Goal: Task Accomplishment & Management: Manage account settings

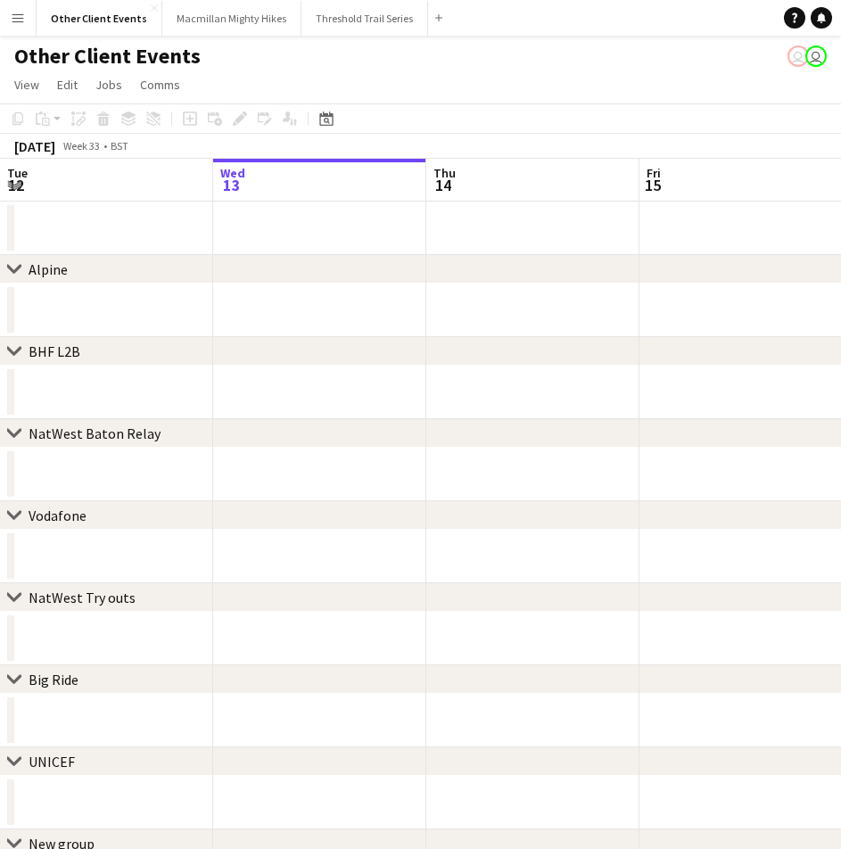
click at [491, 268] on div "chevron-right Alpine" at bounding box center [420, 269] width 841 height 29
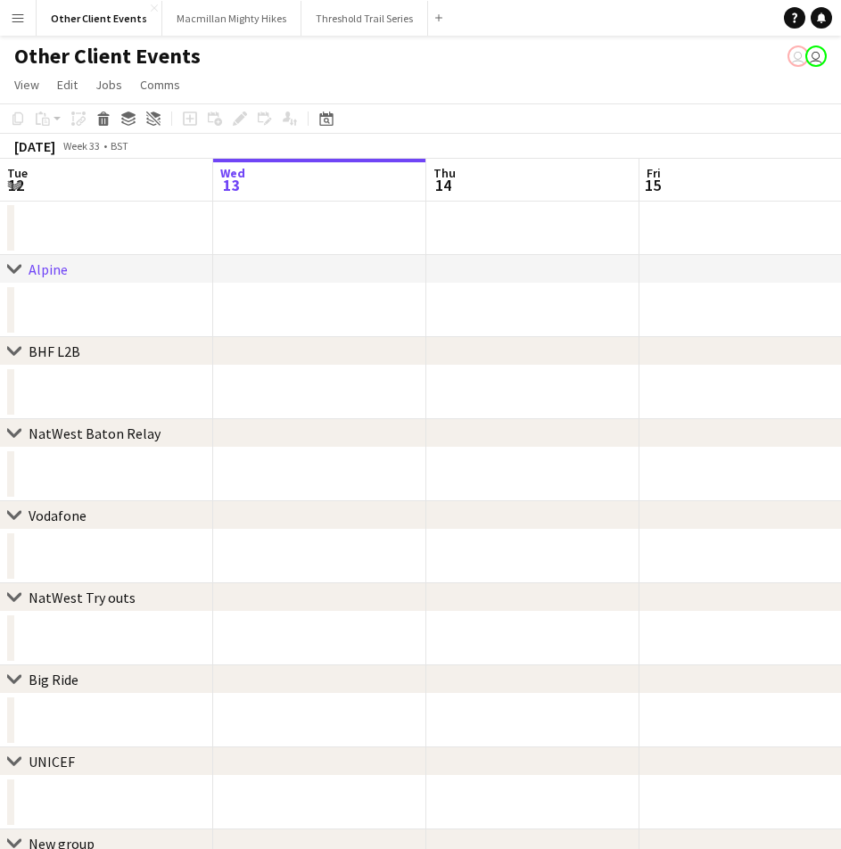
scroll to position [0, 427]
click at [577, 243] on app-date-cell at bounding box center [531, 229] width 213 height 54
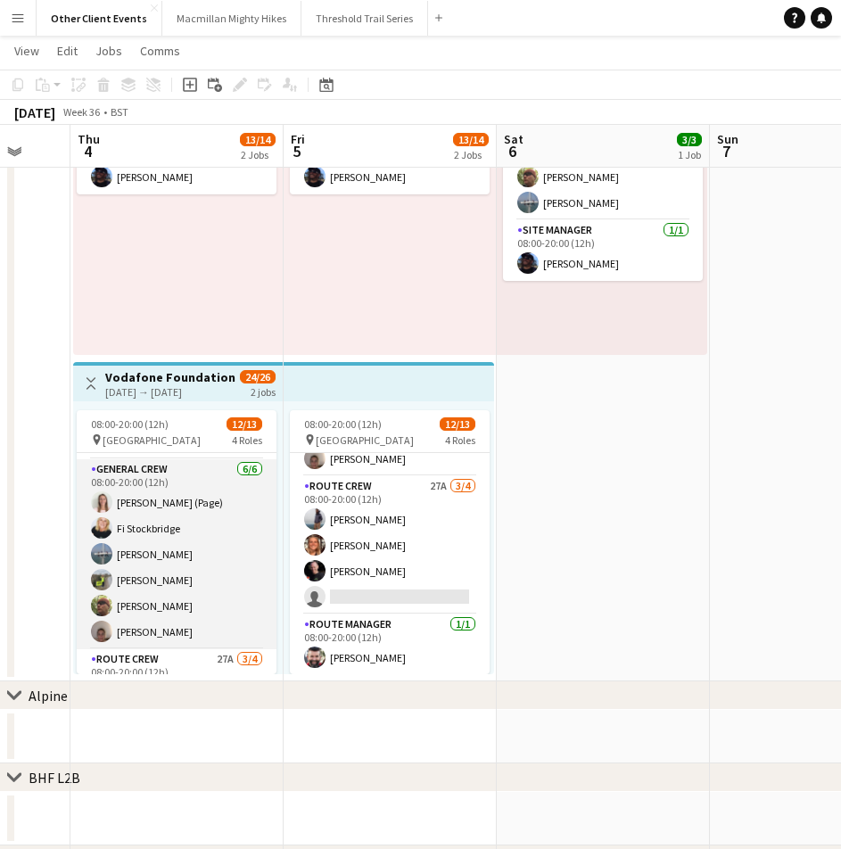
scroll to position [254, 0]
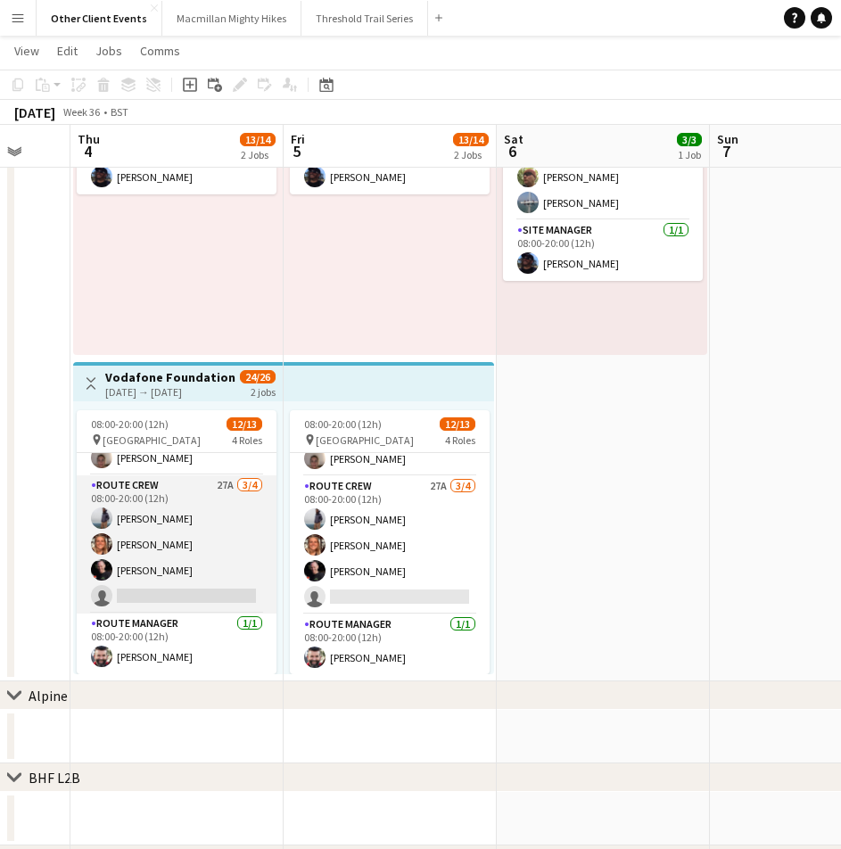
click at [205, 598] on app-card-role "Route Crew 27A [DATE] 08:00-20:00 (12h) [PERSON_NAME] [PERSON_NAME] [PERSON_NAM…" at bounding box center [177, 544] width 200 height 138
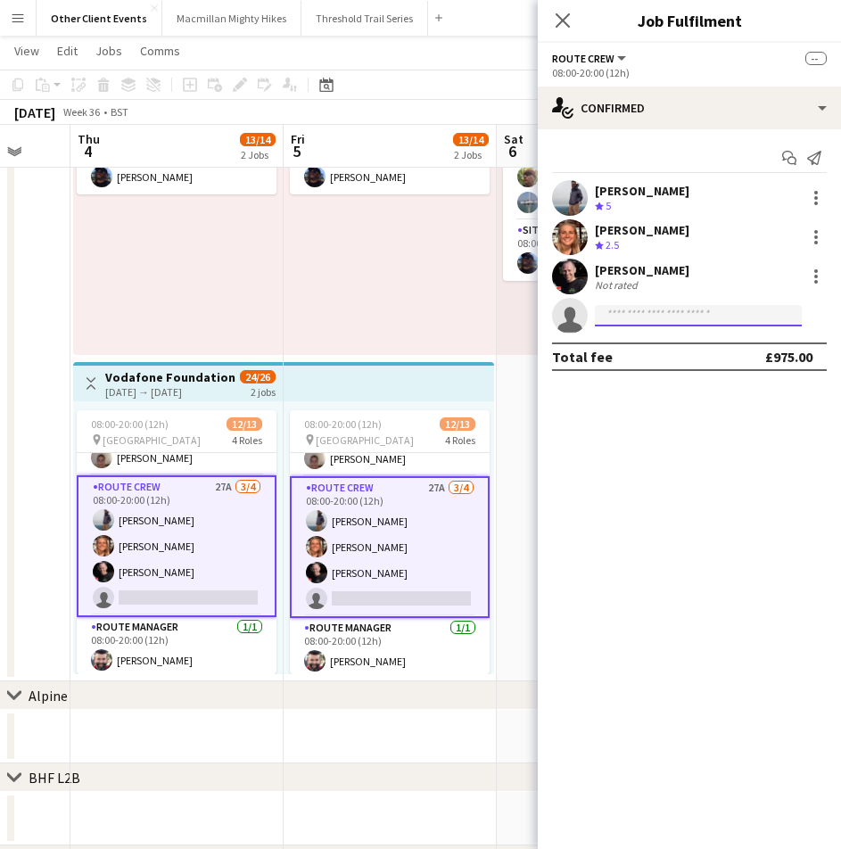
click at [700, 318] on input at bounding box center [698, 315] width 207 height 21
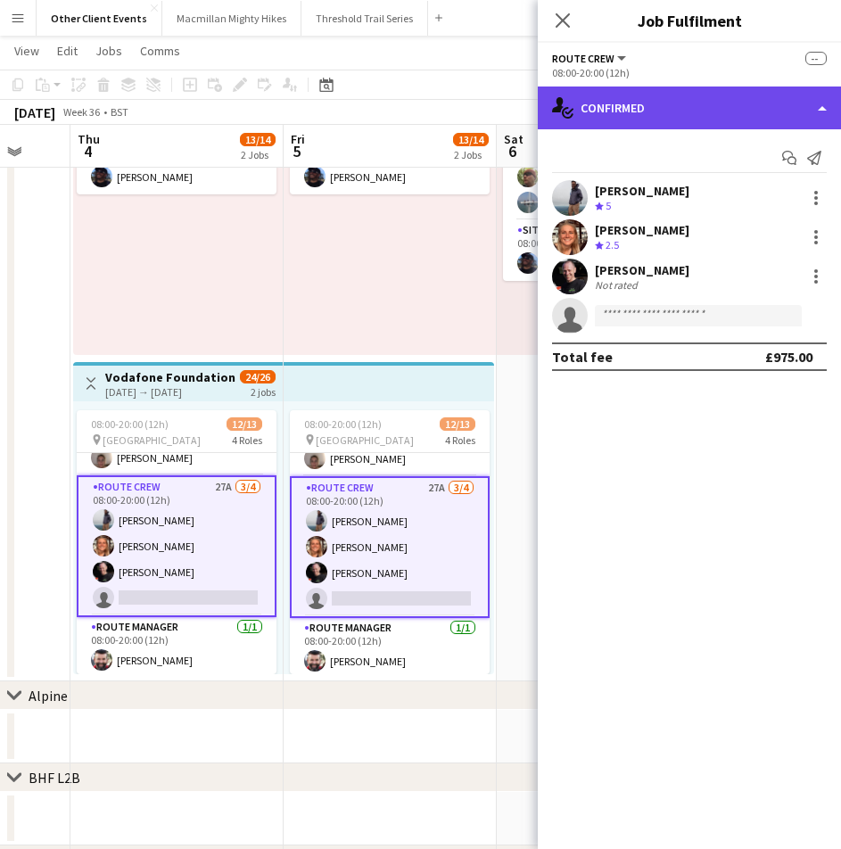
click at [798, 104] on div "single-neutral-actions-check-2 Confirmed" at bounding box center [689, 108] width 303 height 43
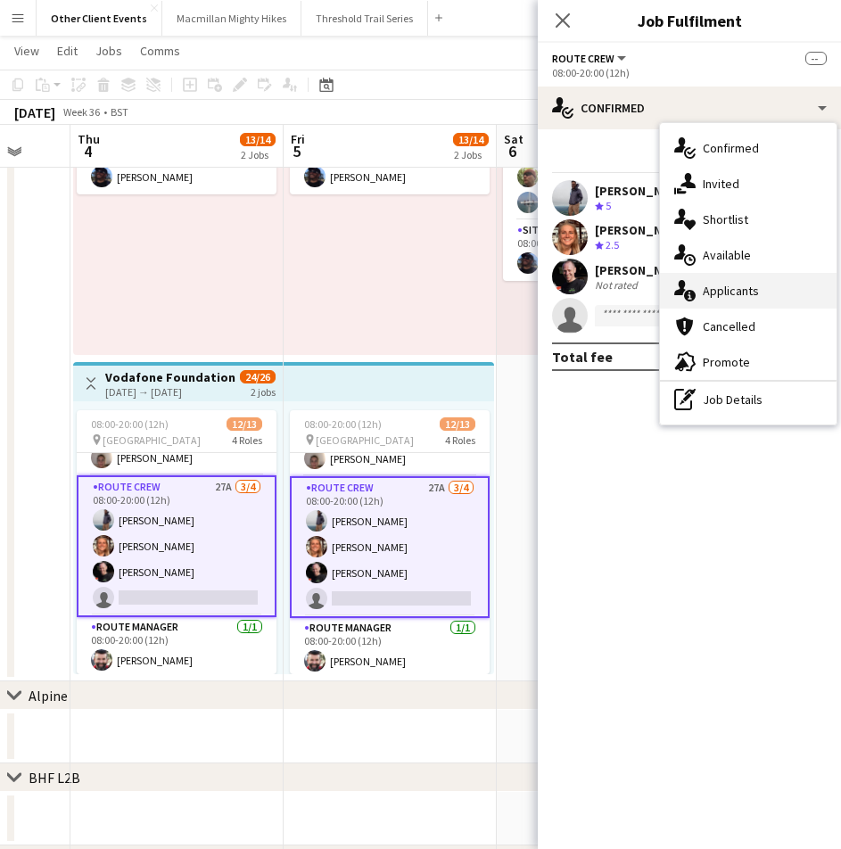
click at [739, 291] on div "single-neutral-actions-information Applicants" at bounding box center [748, 291] width 177 height 36
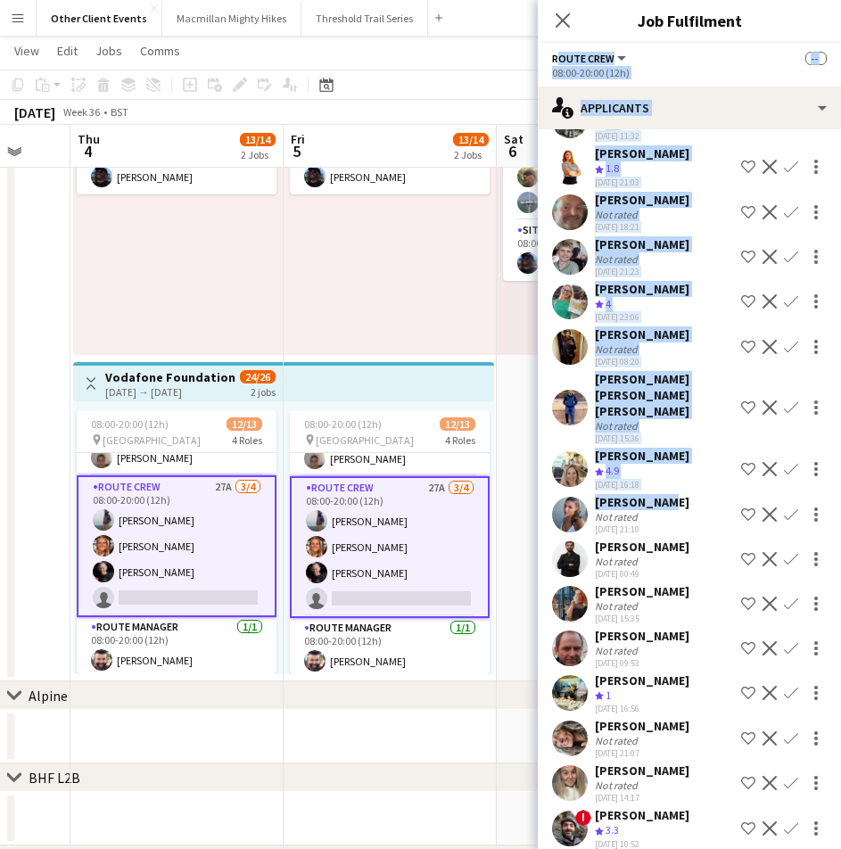
scroll to position [0, 0]
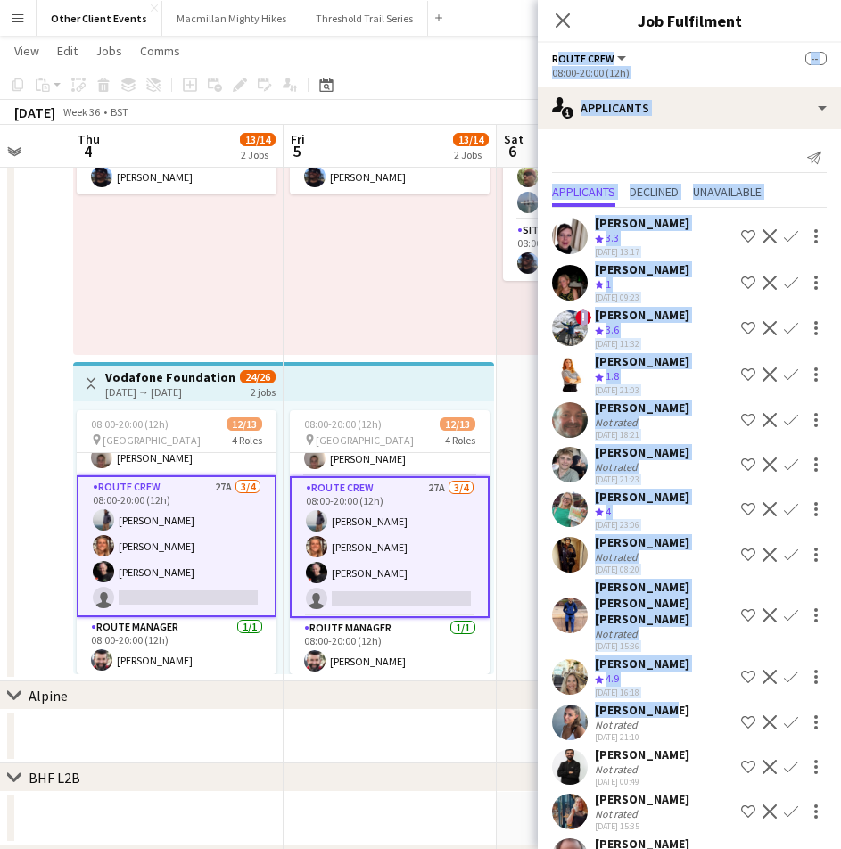
drag, startPoint x: 656, startPoint y: 144, endPoint x: 557, endPoint y: 45, distance: 140.6
click at [557, 45] on div "Route Crew All roles Route Crew -- 08:00-20:00 (12h) single-neutral-actions-inf…" at bounding box center [689, 446] width 303 height 806
click at [558, 28] on icon "Close pop-in" at bounding box center [562, 20] width 17 height 17
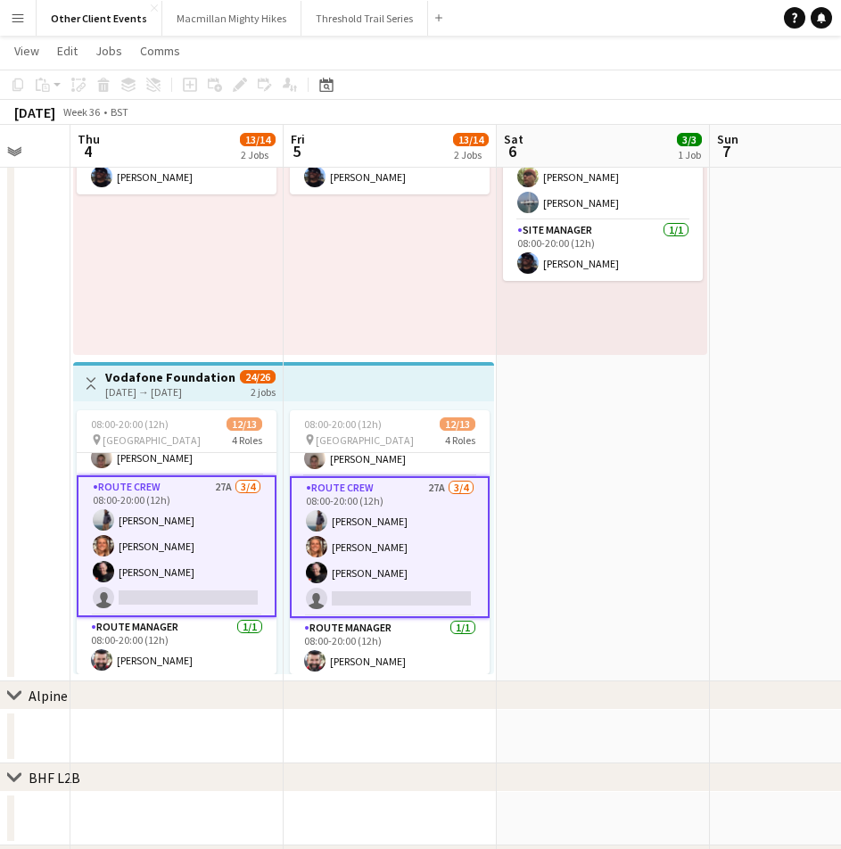
click at [191, 593] on app-card-role "Route Crew 27A [DATE] 08:00-20:00 (12h) [PERSON_NAME] [PERSON_NAME] [PERSON_NAM…" at bounding box center [177, 546] width 200 height 142
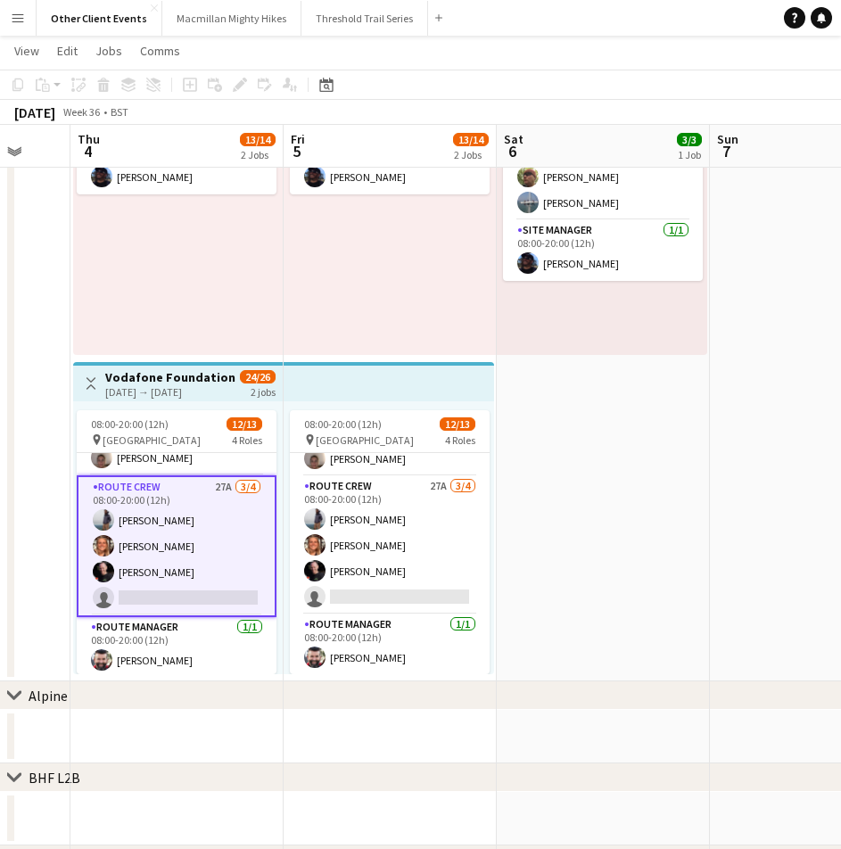
click at [191, 593] on app-card-role "Route Crew 27A [DATE] 08:00-20:00 (12h) [PERSON_NAME] [PERSON_NAME] [PERSON_NAM…" at bounding box center [177, 546] width 200 height 142
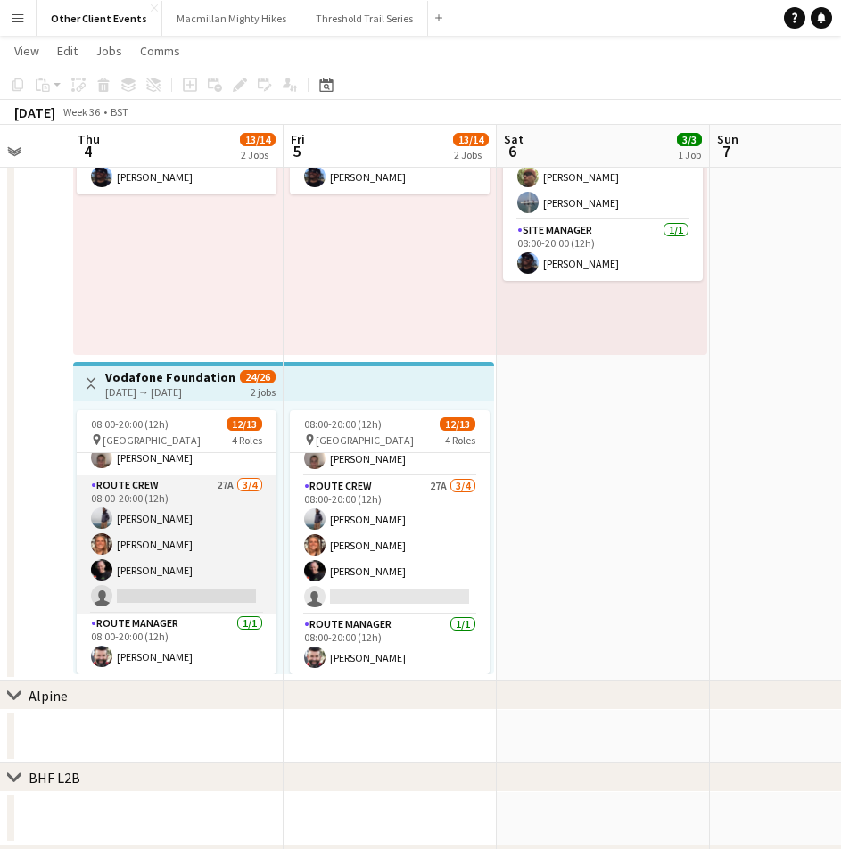
click at [136, 594] on app-card-role "Route Crew 27A [DATE] 08:00-20:00 (12h) [PERSON_NAME] [PERSON_NAME] [PERSON_NAM…" at bounding box center [177, 544] width 200 height 138
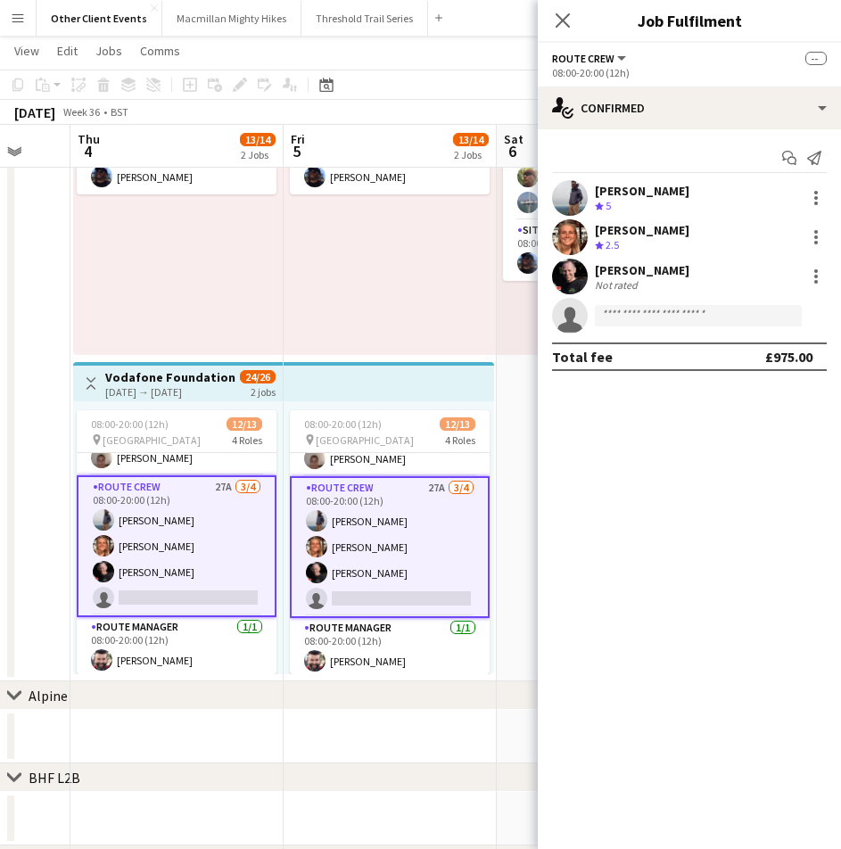
click at [136, 594] on app-card-role "Route Crew 27A [DATE] 08:00-20:00 (12h) [PERSON_NAME] [PERSON_NAME] [PERSON_NAM…" at bounding box center [177, 546] width 200 height 142
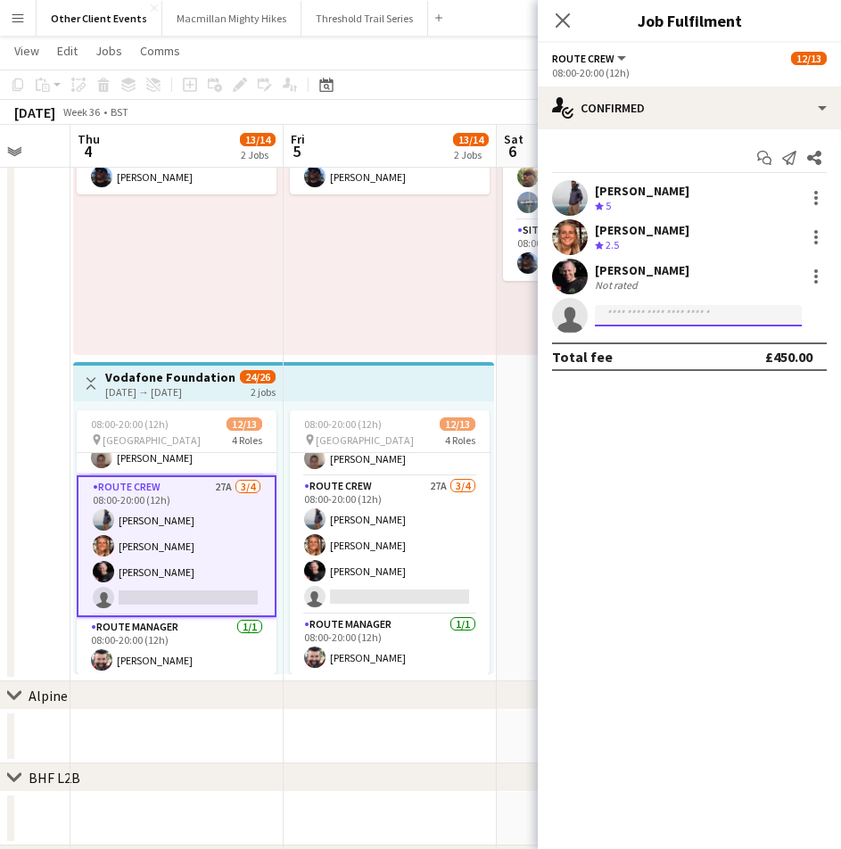
click at [689, 311] on input at bounding box center [698, 315] width 207 height 21
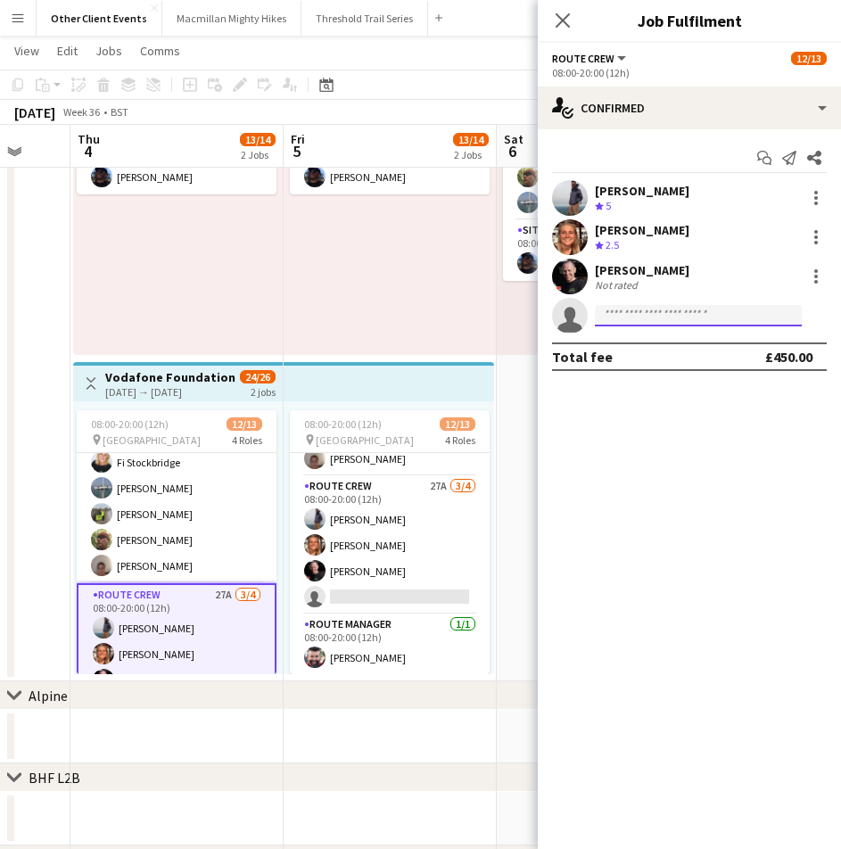
scroll to position [145, 0]
click at [616, 318] on input at bounding box center [698, 315] width 207 height 21
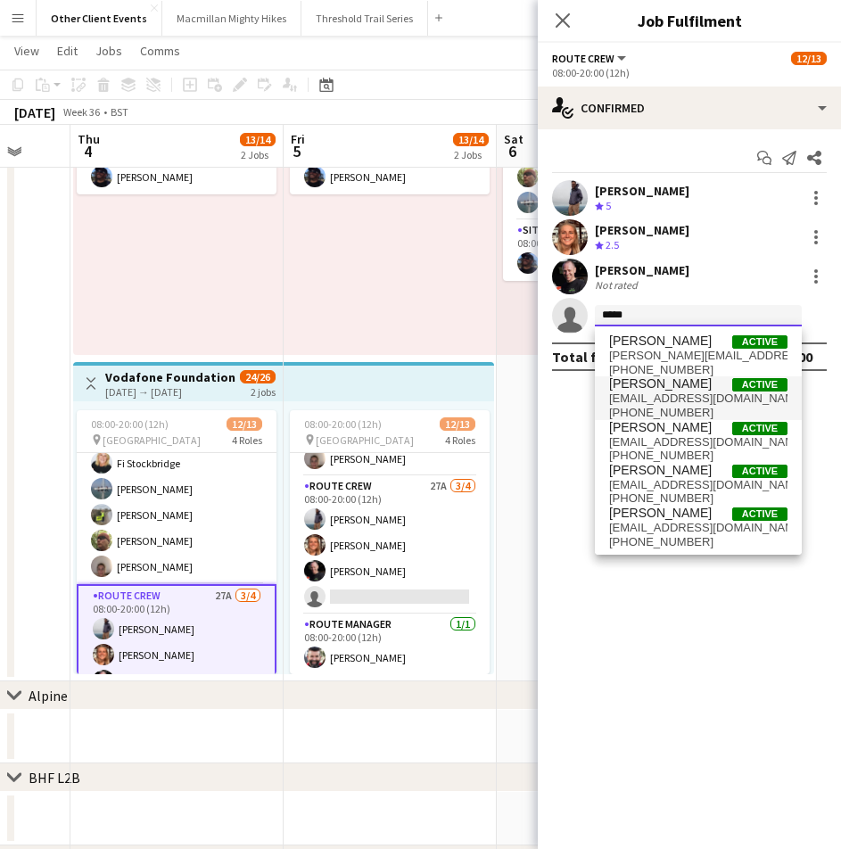
type input "*****"
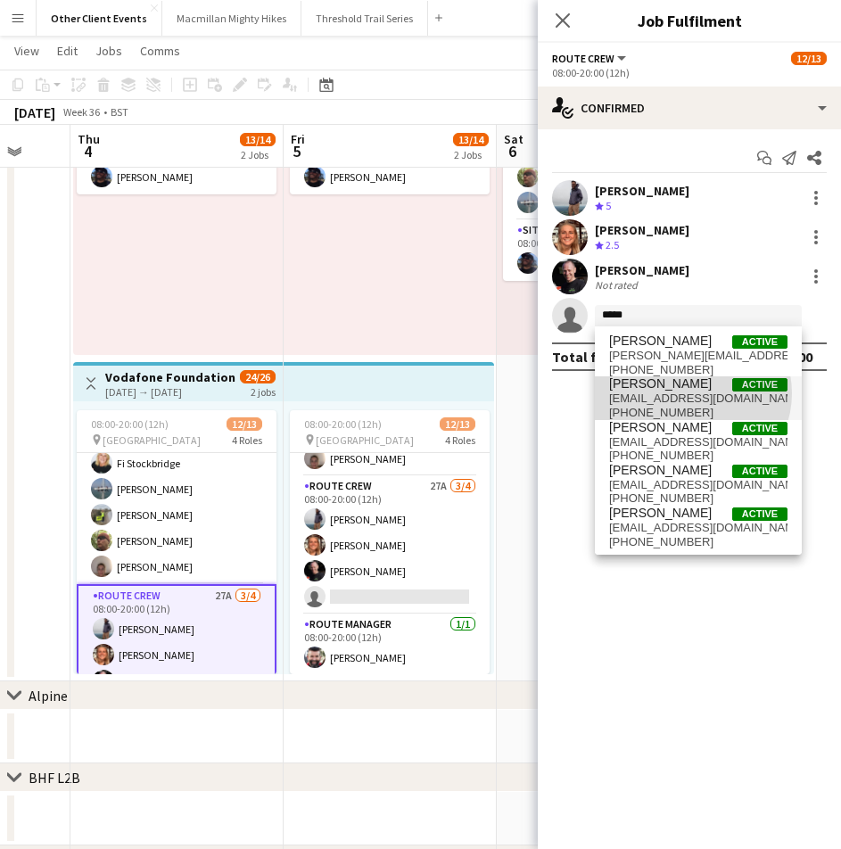
click at [691, 393] on span "[EMAIL_ADDRESS][DOMAIN_NAME]" at bounding box center [698, 399] width 178 height 14
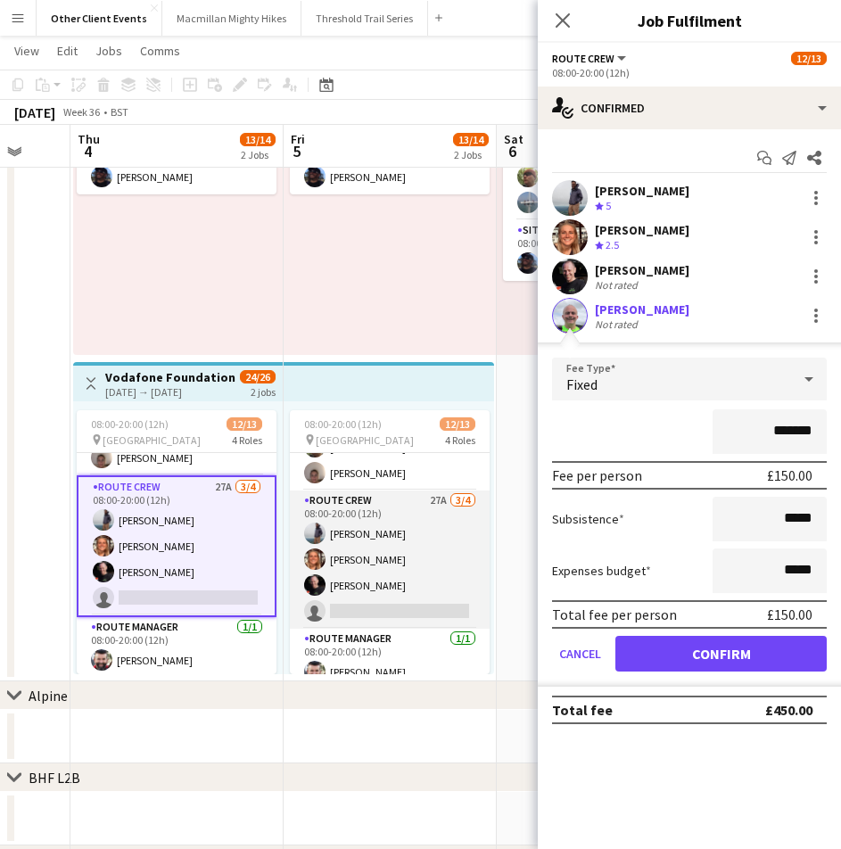
scroll to position [241, 0]
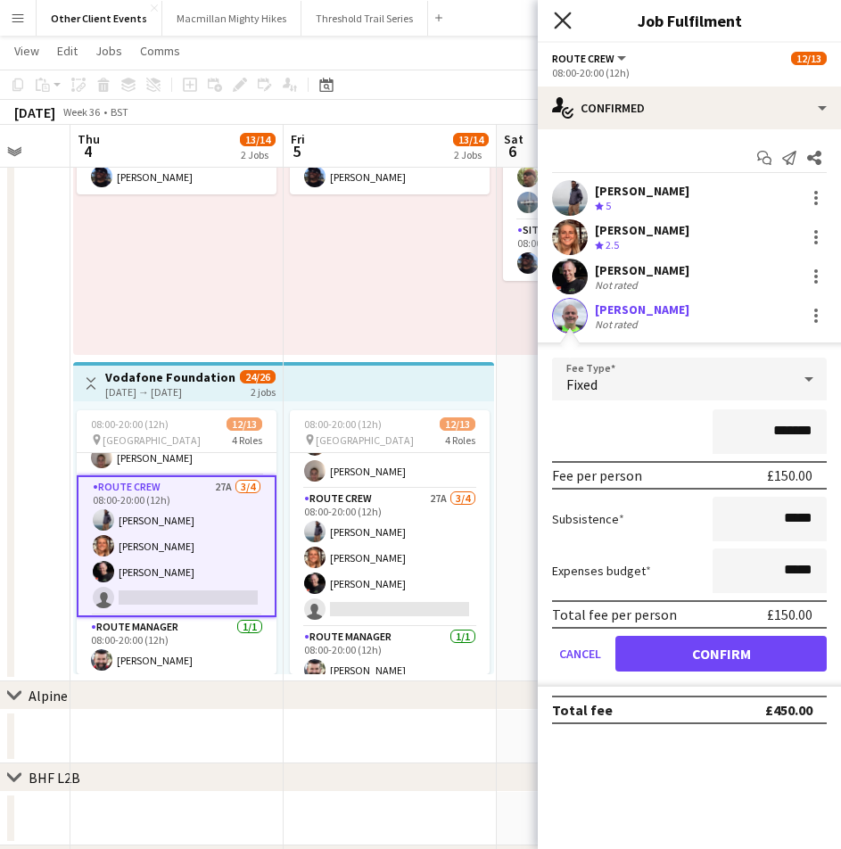
click at [555, 22] on icon "Close pop-in" at bounding box center [562, 20] width 17 height 17
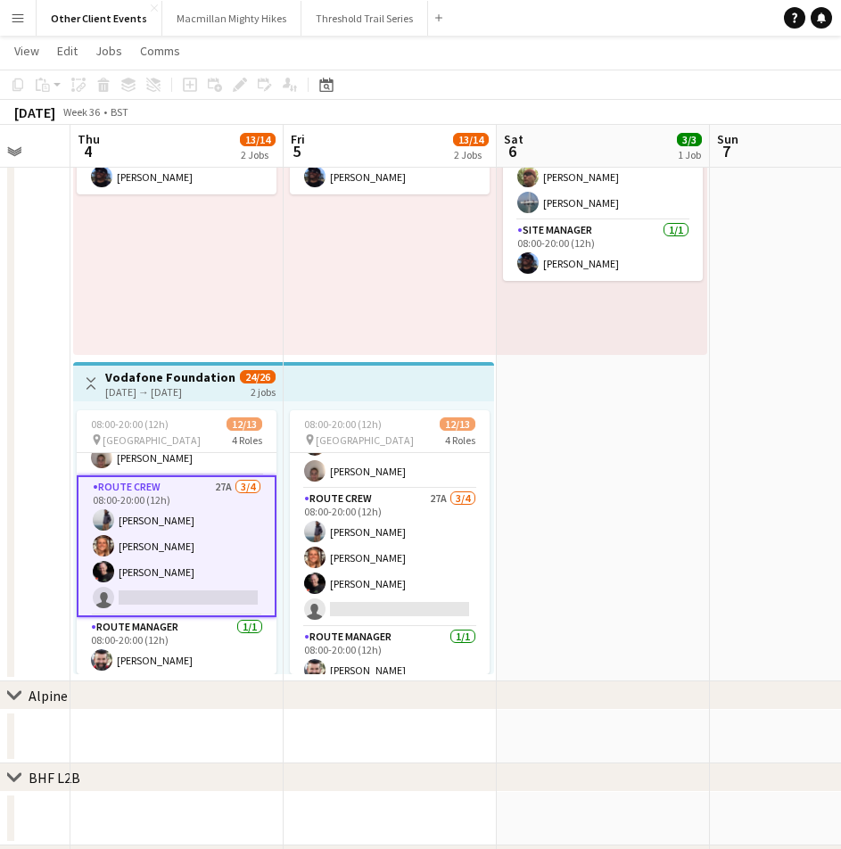
click at [403, 285] on div "08:00-16:00 (8h) 1/1 pin [GEOGRAPHIC_DATA] 1 Role Site Manager [DATE] 08:00-16:…" at bounding box center [390, 218] width 213 height 273
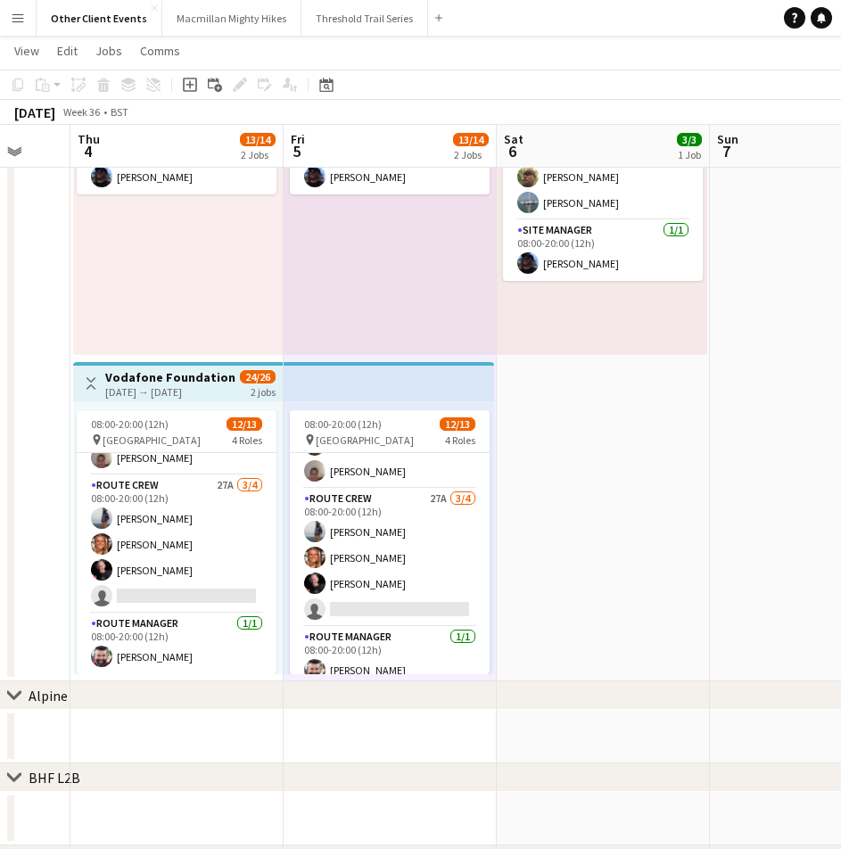
click at [647, 452] on app-date-cell "08:00-20:00 (12h) 3/3 pin [GEOGRAPHIC_DATA] 2 Roles General Crew [DATE] 08:00-2…" at bounding box center [603, 359] width 213 height 646
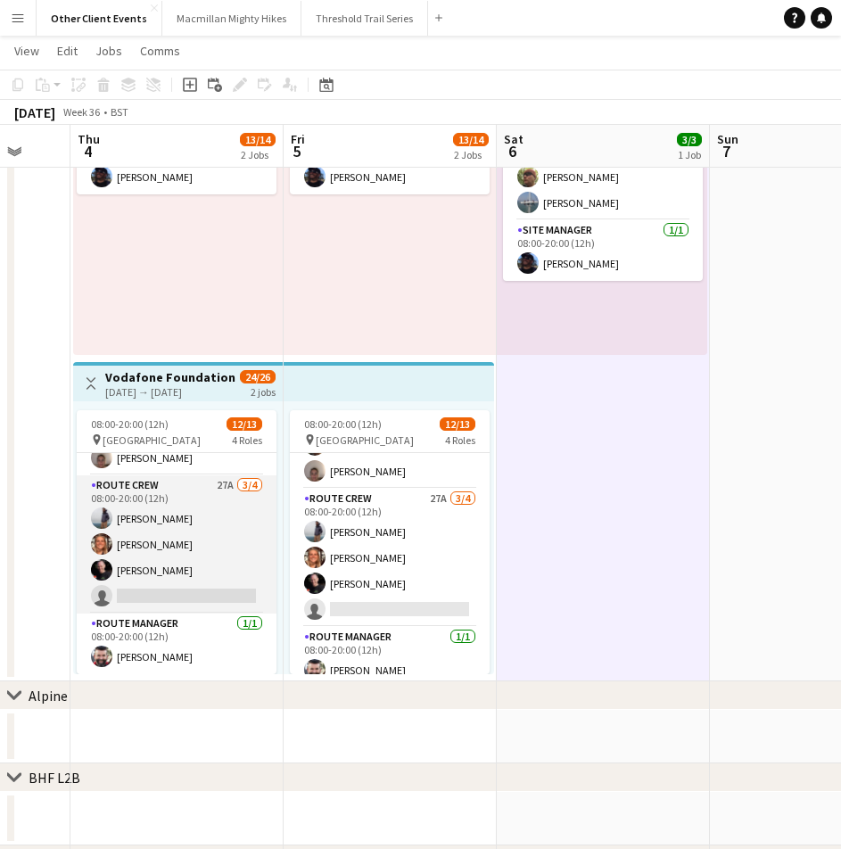
click at [210, 505] on app-card-role "Route Crew 27A [DATE] 08:00-20:00 (12h) [PERSON_NAME] [PERSON_NAME] [PERSON_NAM…" at bounding box center [177, 544] width 200 height 138
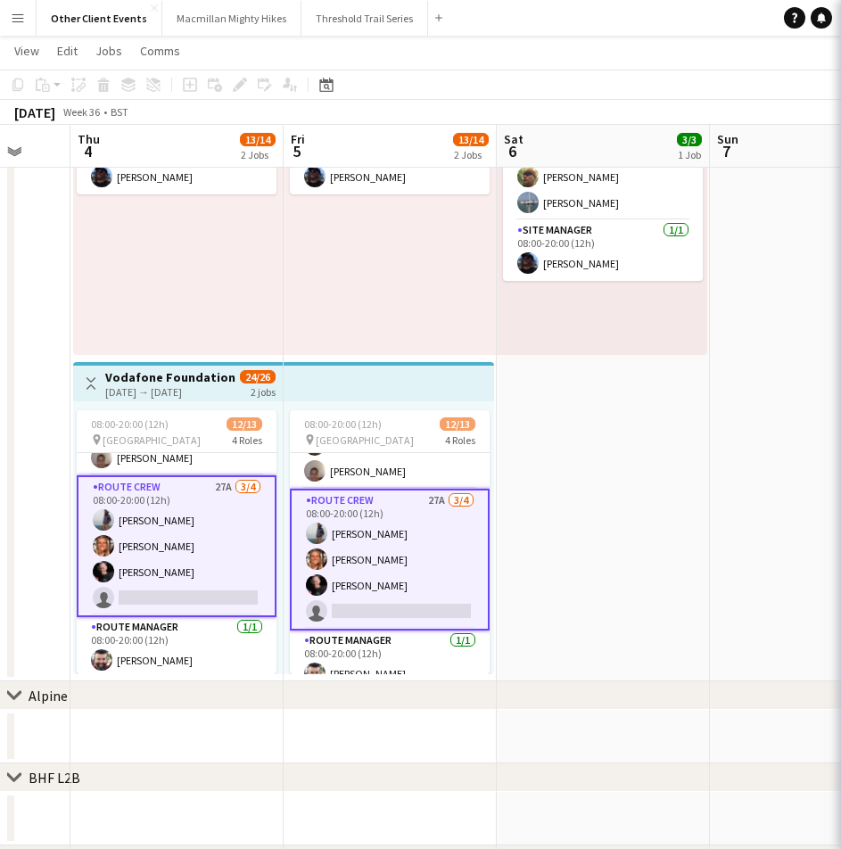
click at [210, 505] on app-card-role "Route Crew 27A [DATE] 08:00-20:00 (12h) [PERSON_NAME] [PERSON_NAME] [PERSON_NAM…" at bounding box center [177, 546] width 200 height 142
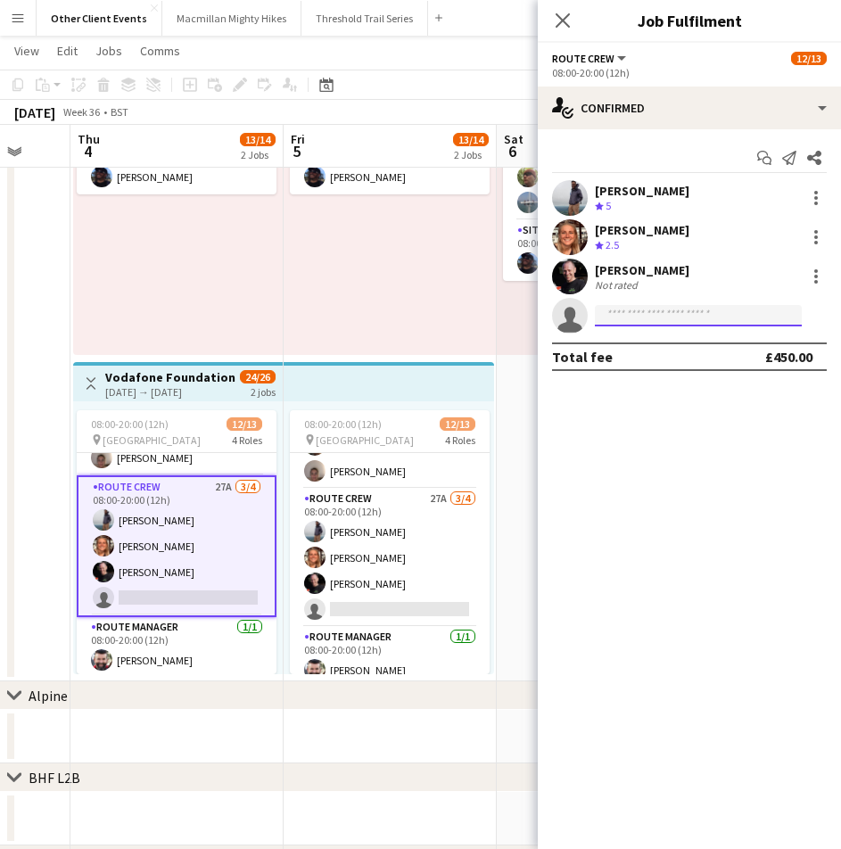
click at [627, 310] on input at bounding box center [698, 315] width 207 height 21
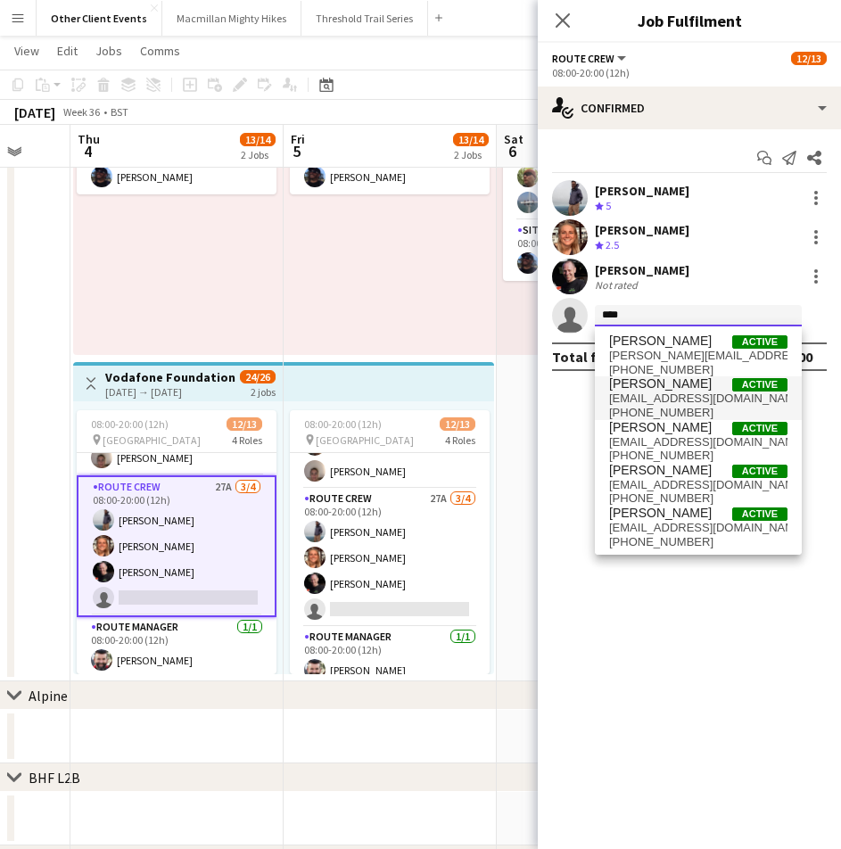
type input "****"
click at [641, 386] on span "[PERSON_NAME]" at bounding box center [660, 383] width 103 height 15
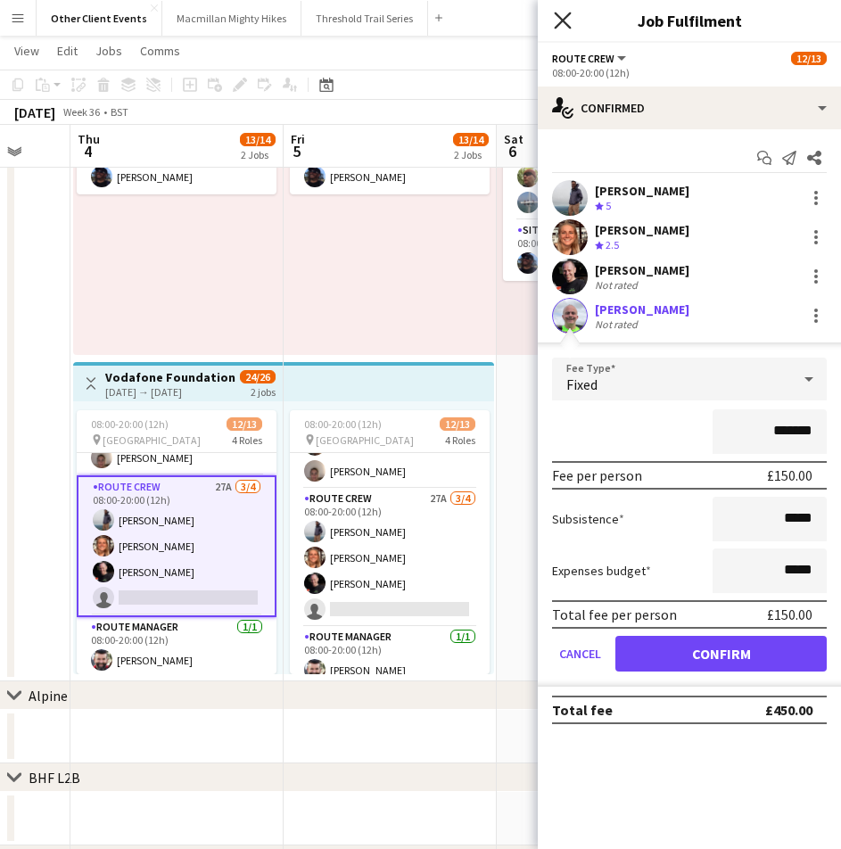
click at [560, 19] on icon at bounding box center [562, 20] width 17 height 17
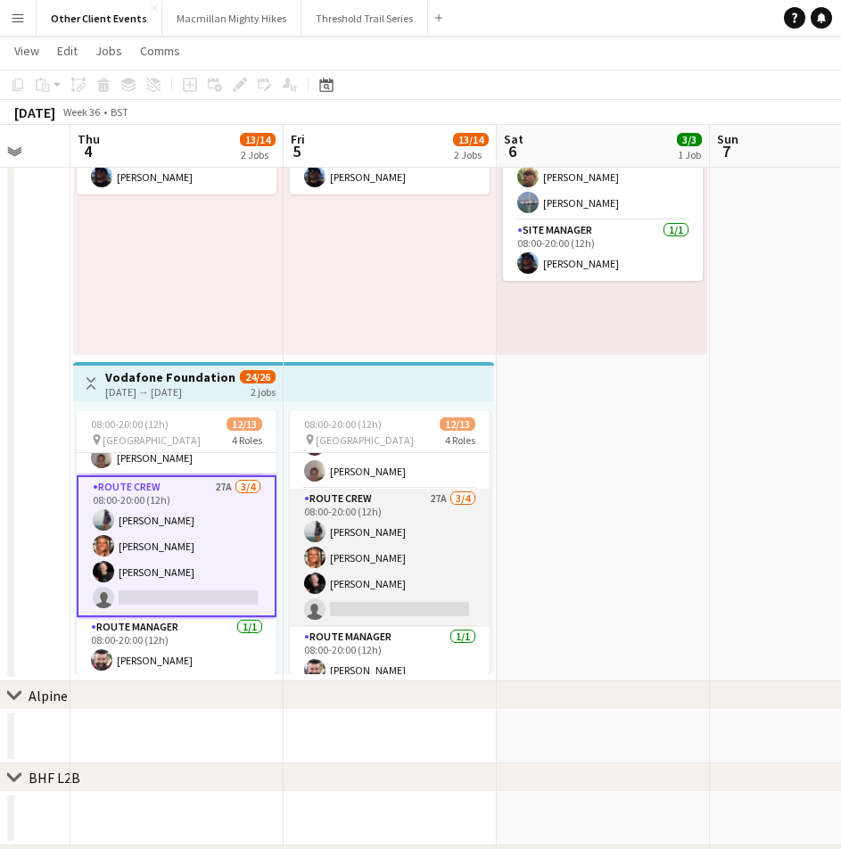
click at [402, 588] on app-card-role "Route Crew 27A [DATE] 08:00-20:00 (12h) [PERSON_NAME] [PERSON_NAME] [PERSON_NAM…" at bounding box center [390, 558] width 200 height 138
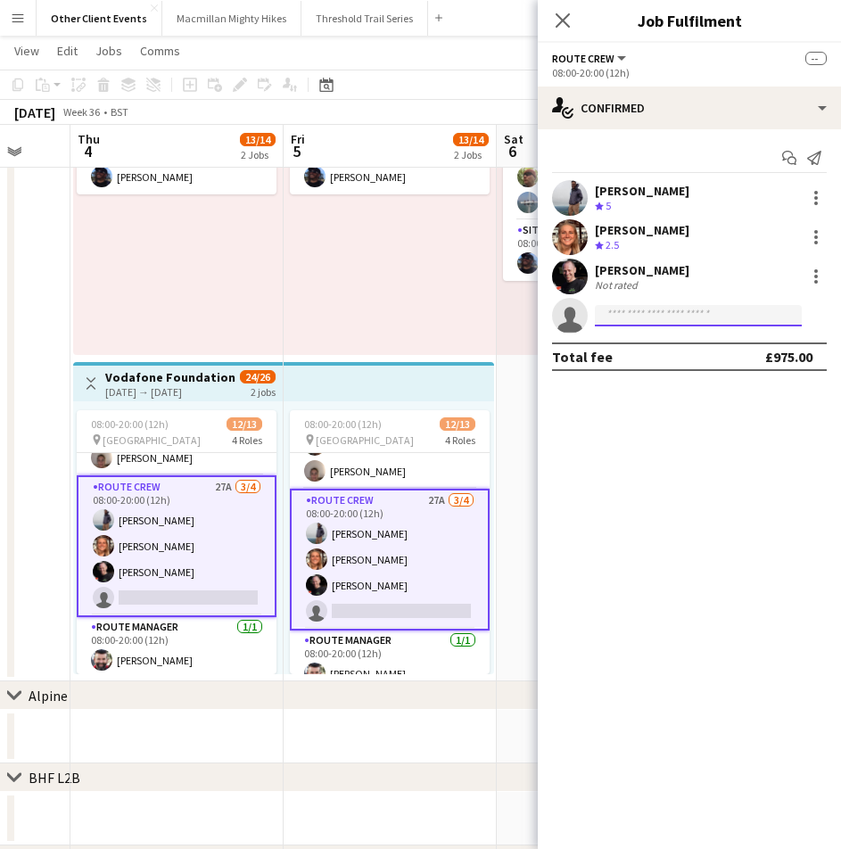
click at [680, 306] on input at bounding box center [698, 315] width 207 height 21
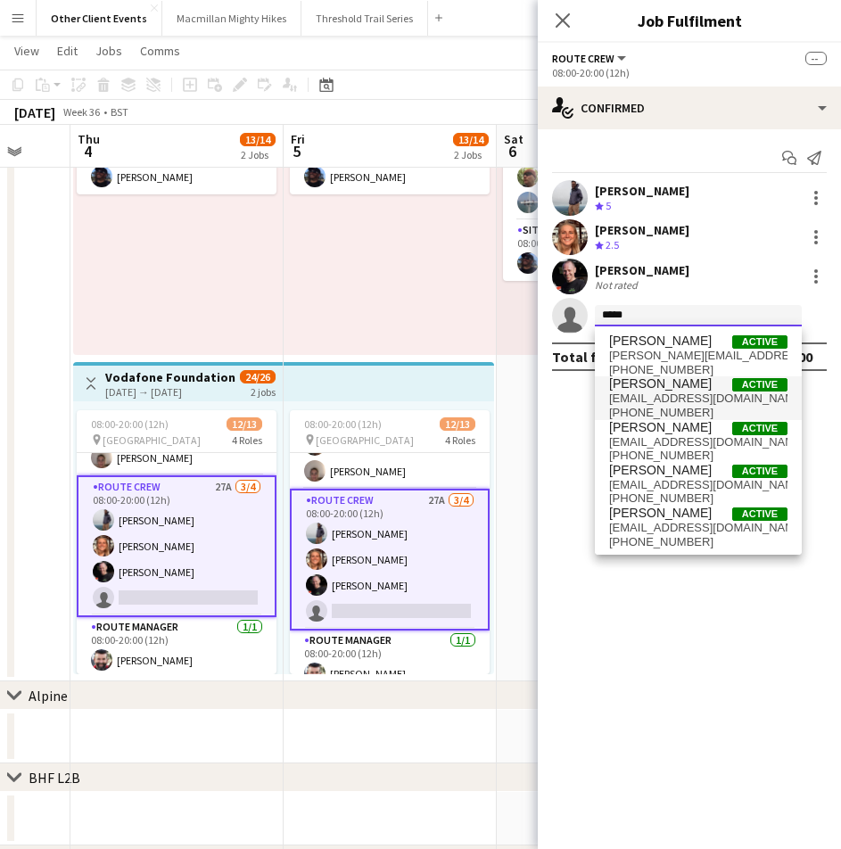
type input "*****"
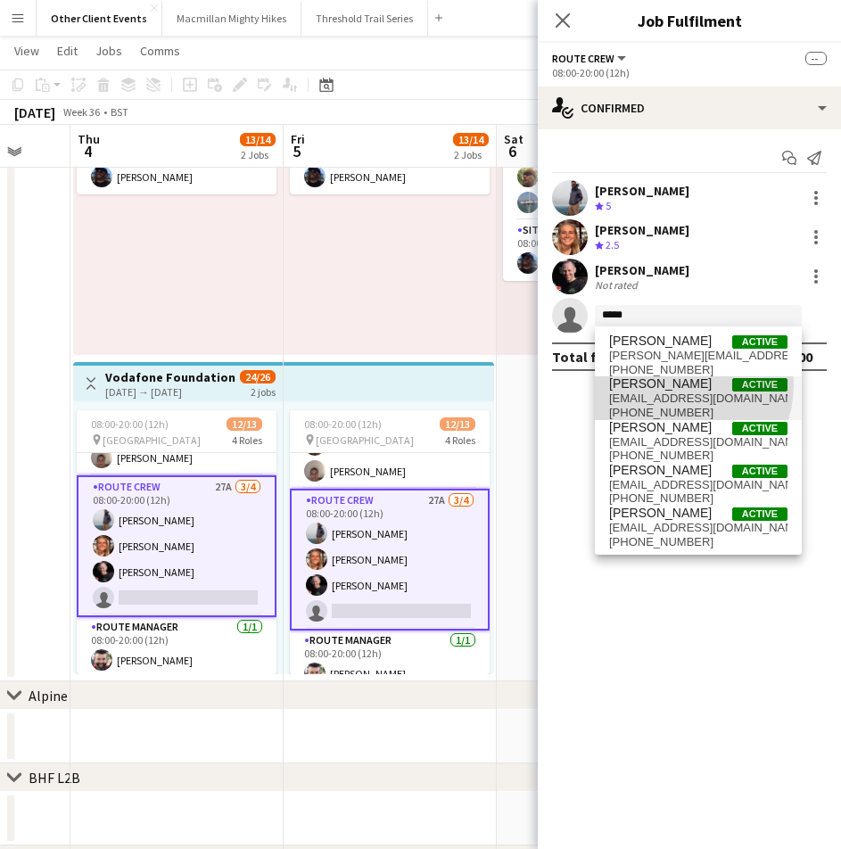
click at [671, 384] on span "[PERSON_NAME]" at bounding box center [660, 383] width 103 height 15
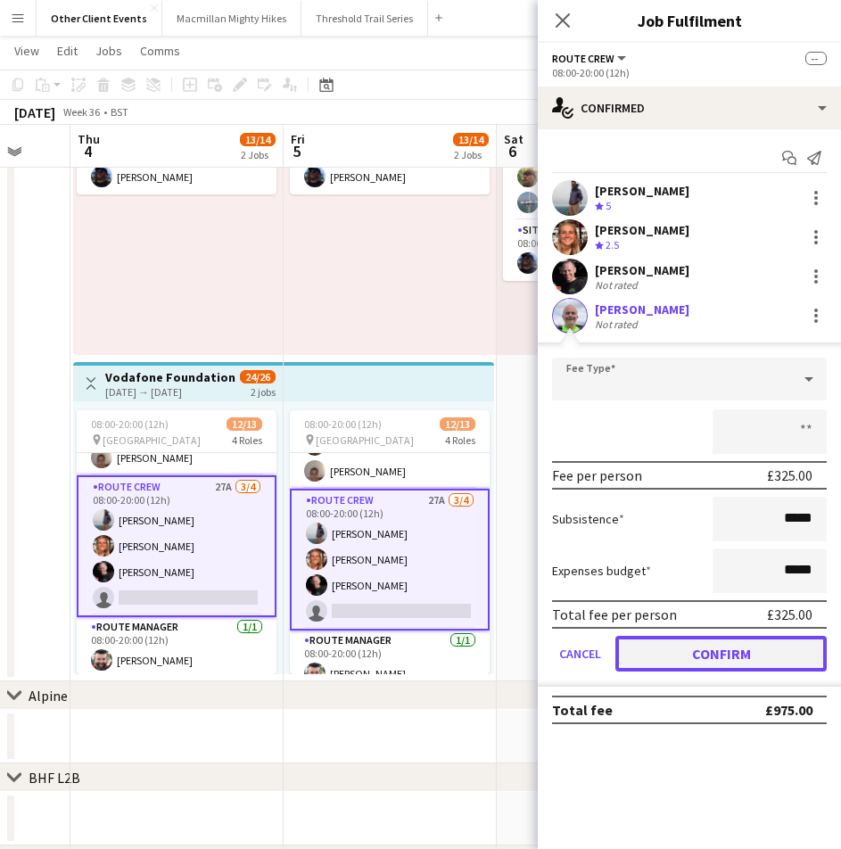
click at [707, 653] on button "Confirm" at bounding box center [720, 654] width 211 height 36
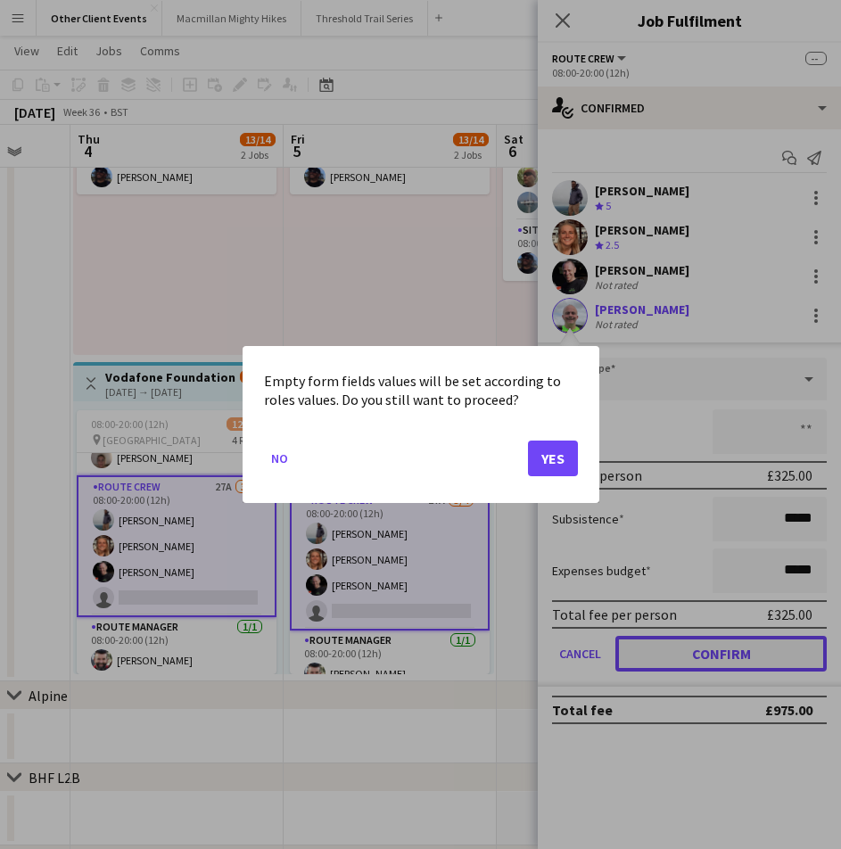
scroll to position [0, 0]
click at [549, 452] on button "Yes" at bounding box center [553, 459] width 50 height 36
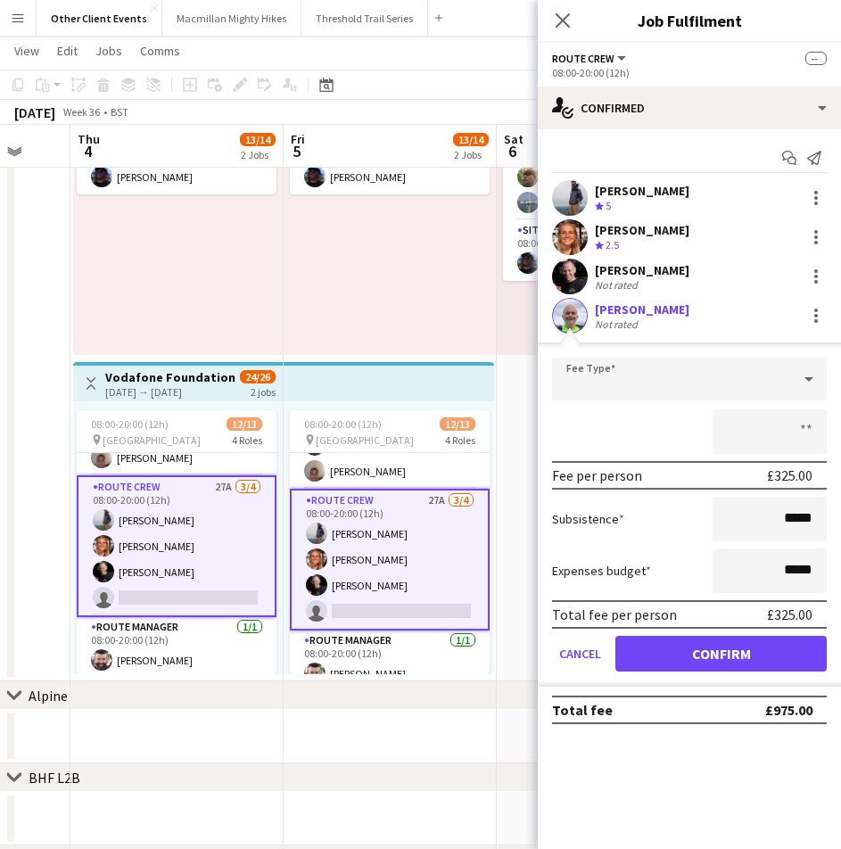
scroll to position [164, 0]
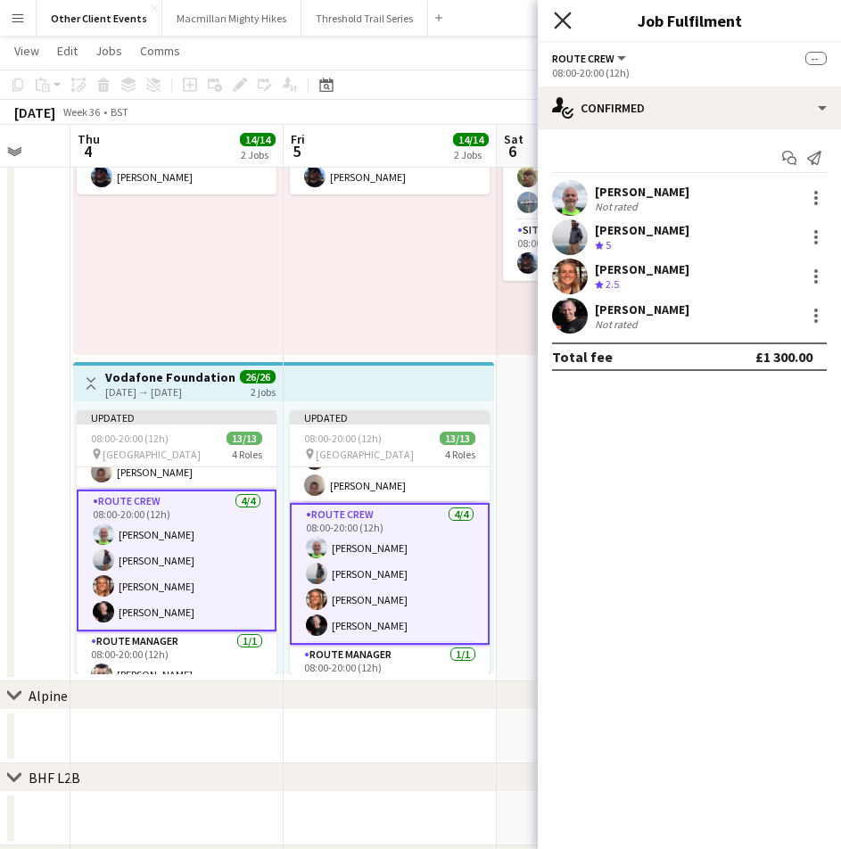
click at [558, 15] on icon at bounding box center [562, 20] width 17 height 17
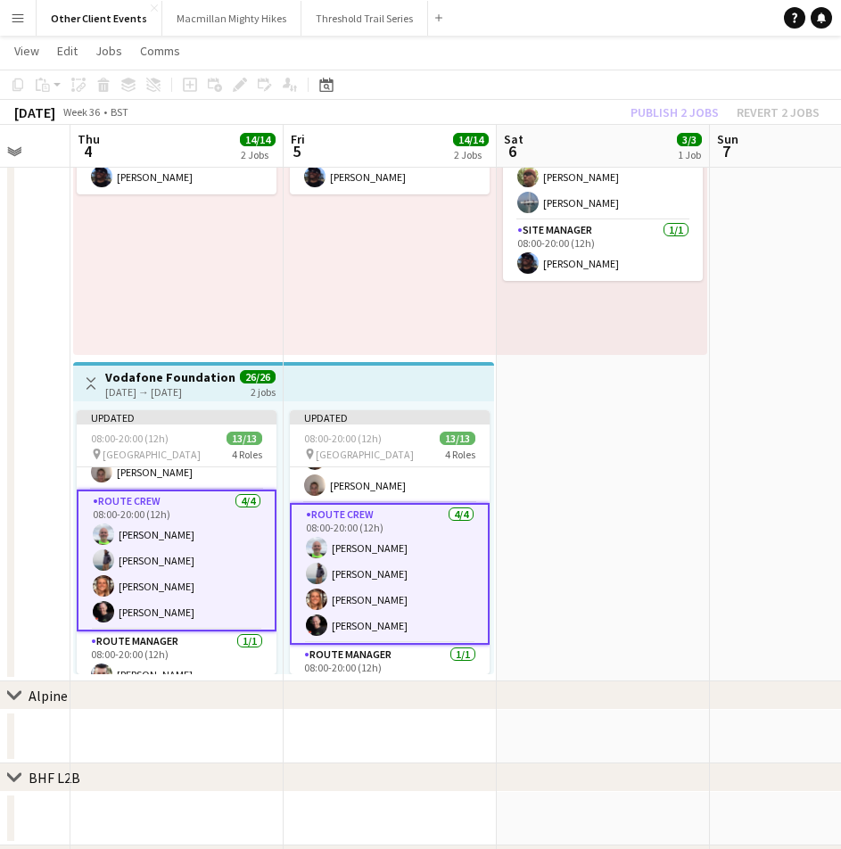
click at [681, 108] on div "Publish 2 jobs Revert 2 jobs" at bounding box center [725, 112] width 232 height 23
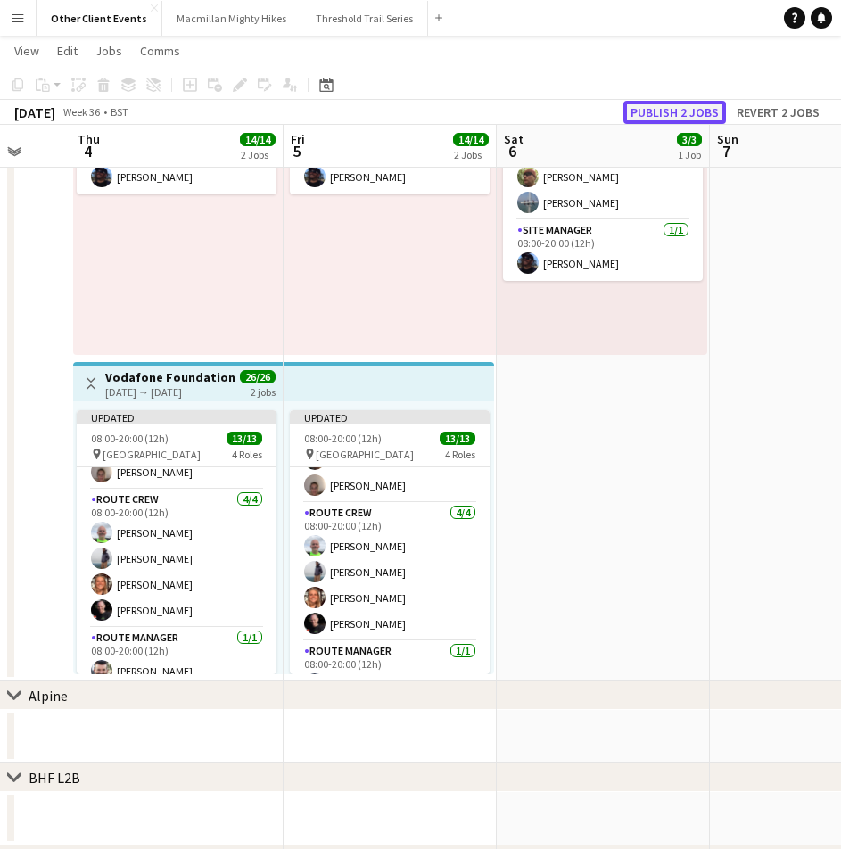
click at [679, 110] on button "Publish 2 jobs" at bounding box center [674, 112] width 103 height 23
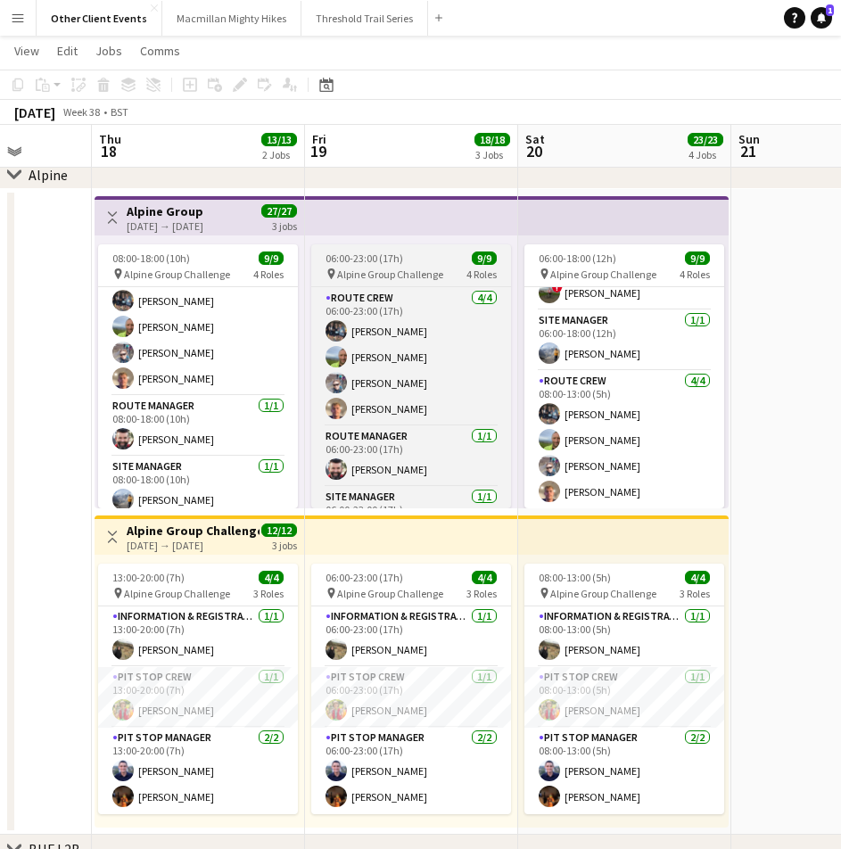
scroll to position [151, 0]
